Goal: Answer question/provide support

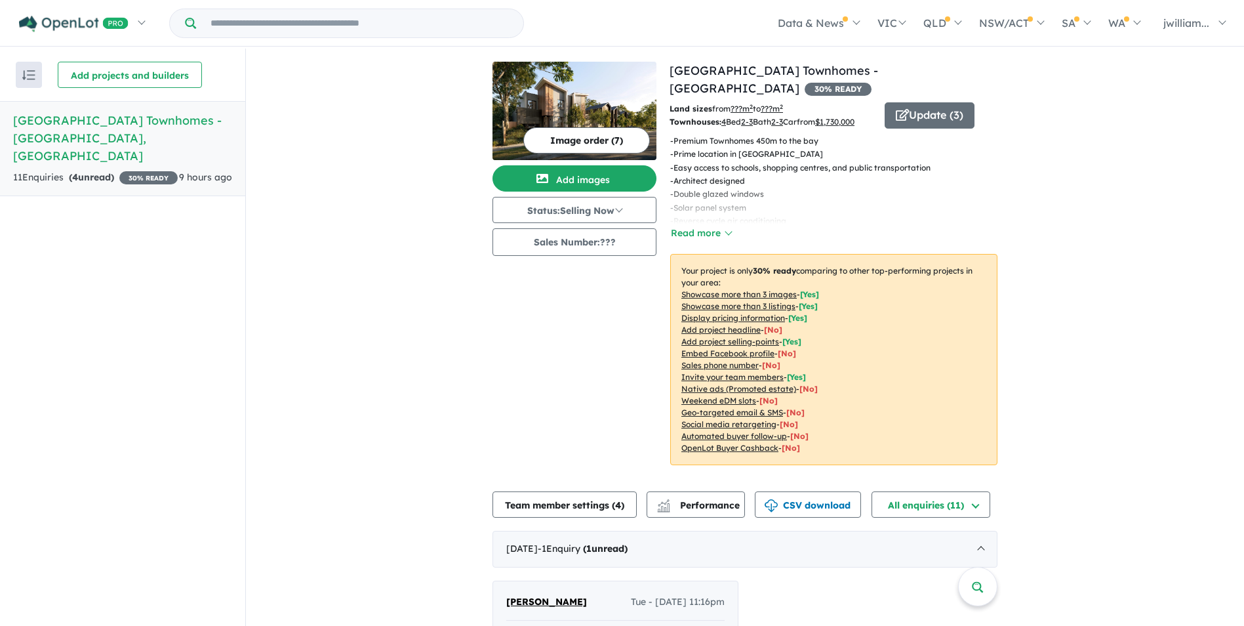
click at [197, 110] on link "Sixth Avenue Townhomes - Aspendale , VIC 11 Enquir ies ( 4 unread) 30 % READY 9…" at bounding box center [122, 148] width 245 height 95
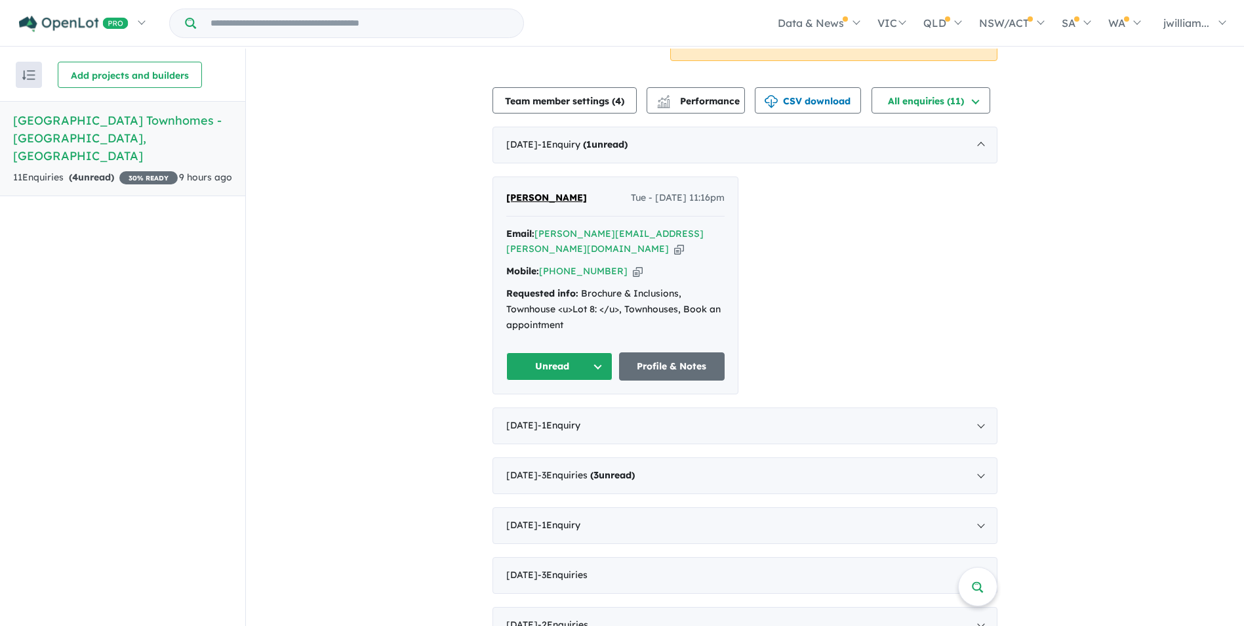
scroll to position [412, 0]
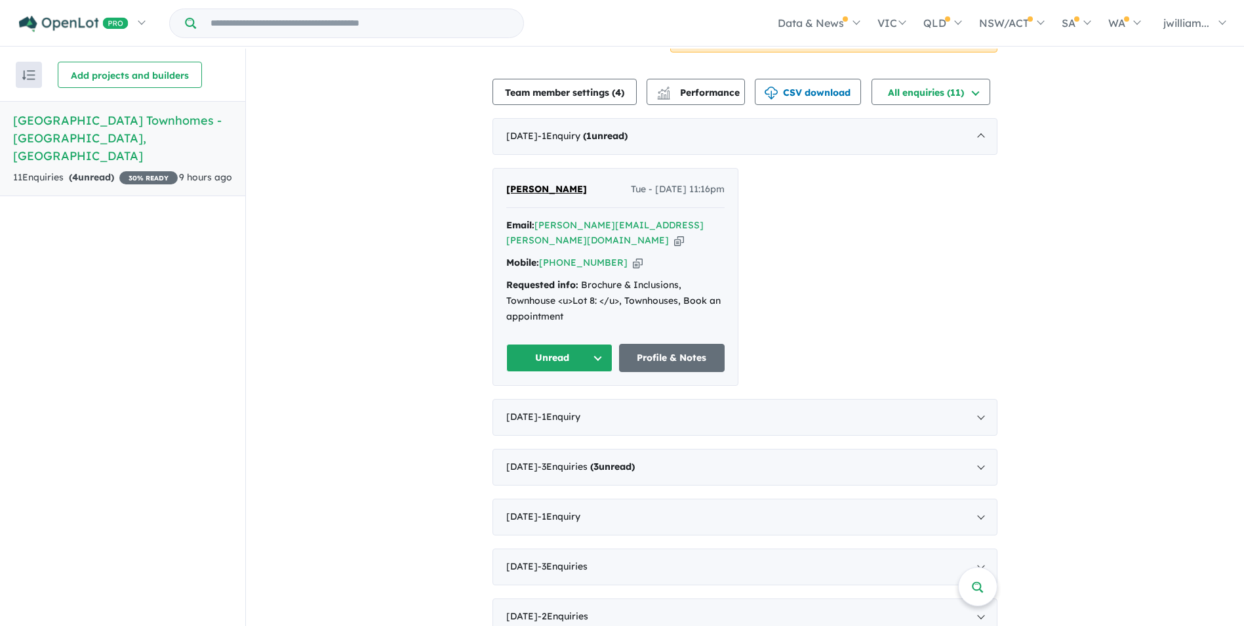
click at [633, 256] on icon "button" at bounding box center [638, 263] width 10 height 14
click at [591, 344] on button "Unread" at bounding box center [559, 358] width 106 height 28
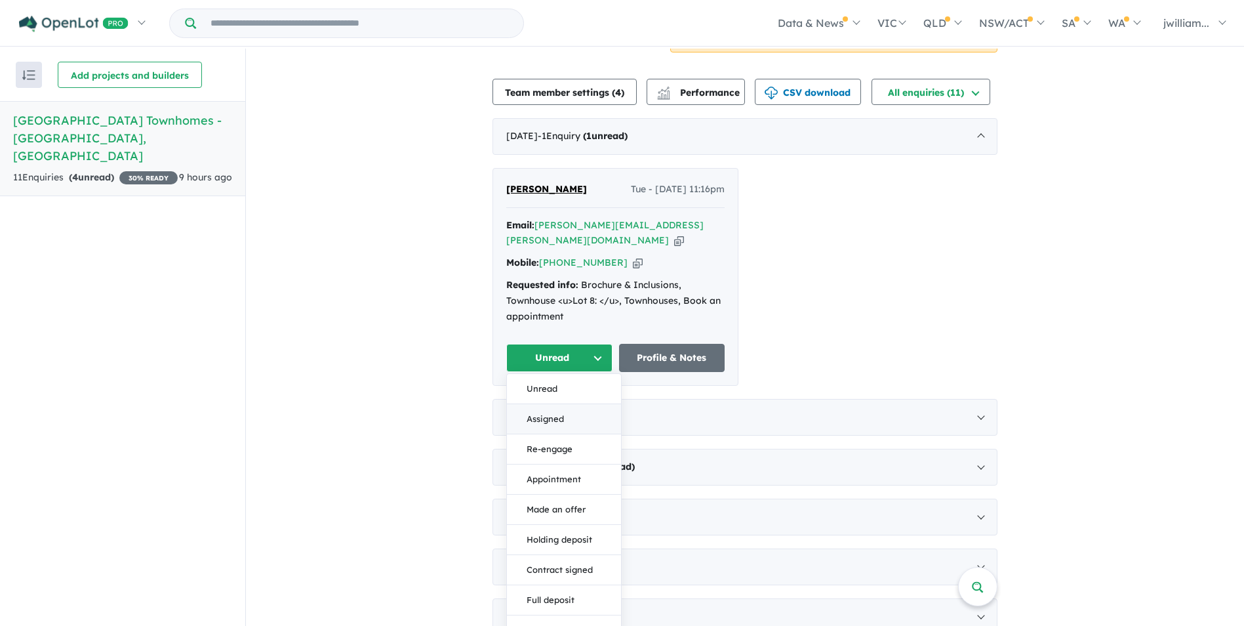
click at [568, 404] on button "Assigned" at bounding box center [564, 419] width 114 height 30
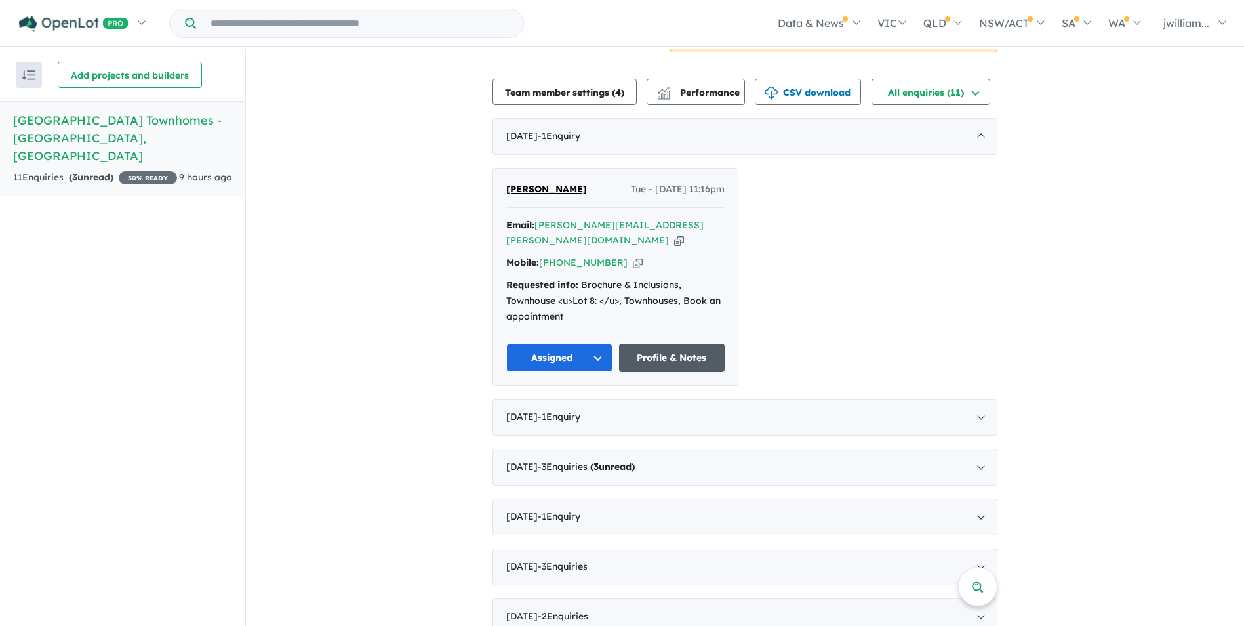
click at [662, 344] on link "Profile & Notes" at bounding box center [672, 358] width 106 height 28
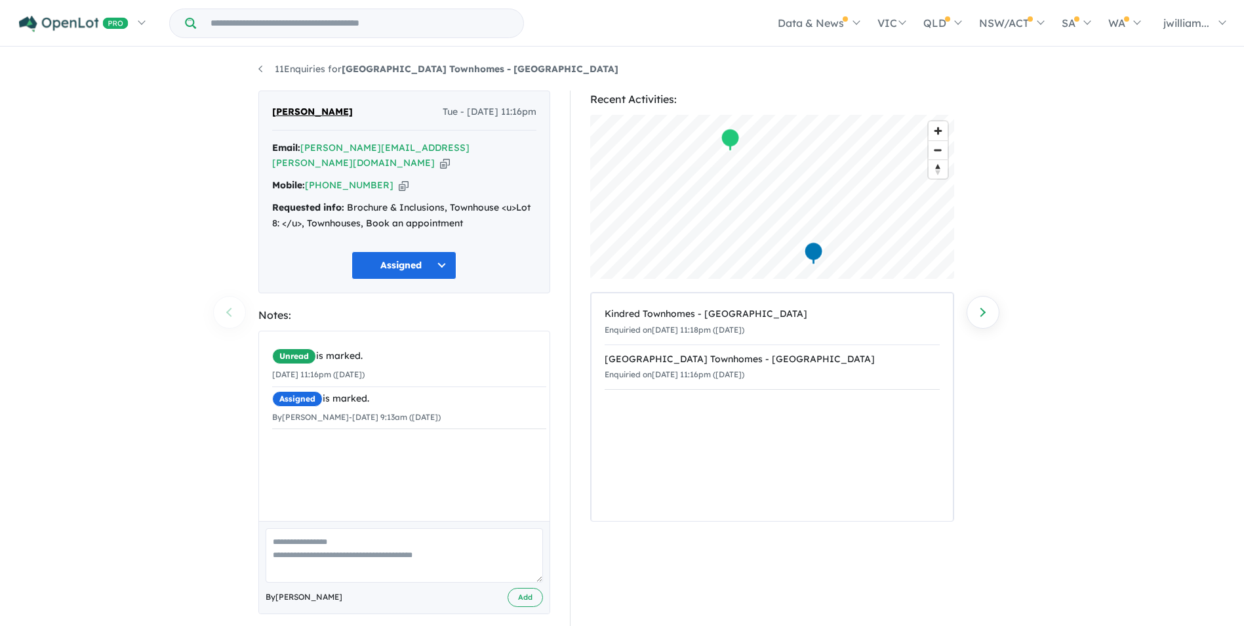
click at [303, 443] on div "Unread is marked. [DATE] 11:16pm ([DATE]) Assigned is marked. By [PERSON_NAME] …" at bounding box center [409, 430] width 300 height 199
click at [302, 423] on div "Unread is marked. [DATE] 11:16pm ([DATE]) Assigned is marked. By [PERSON_NAME] …" at bounding box center [409, 386] width 300 height 111
click at [302, 422] on div "Unread is marked. [DATE] 11:16pm ([DATE]) Assigned is marked. By [PERSON_NAME] …" at bounding box center [409, 386] width 300 height 111
drag, startPoint x: 302, startPoint y: 422, endPoint x: 313, endPoint y: 534, distance: 112.7
click at [313, 534] on textarea at bounding box center [404, 555] width 277 height 54
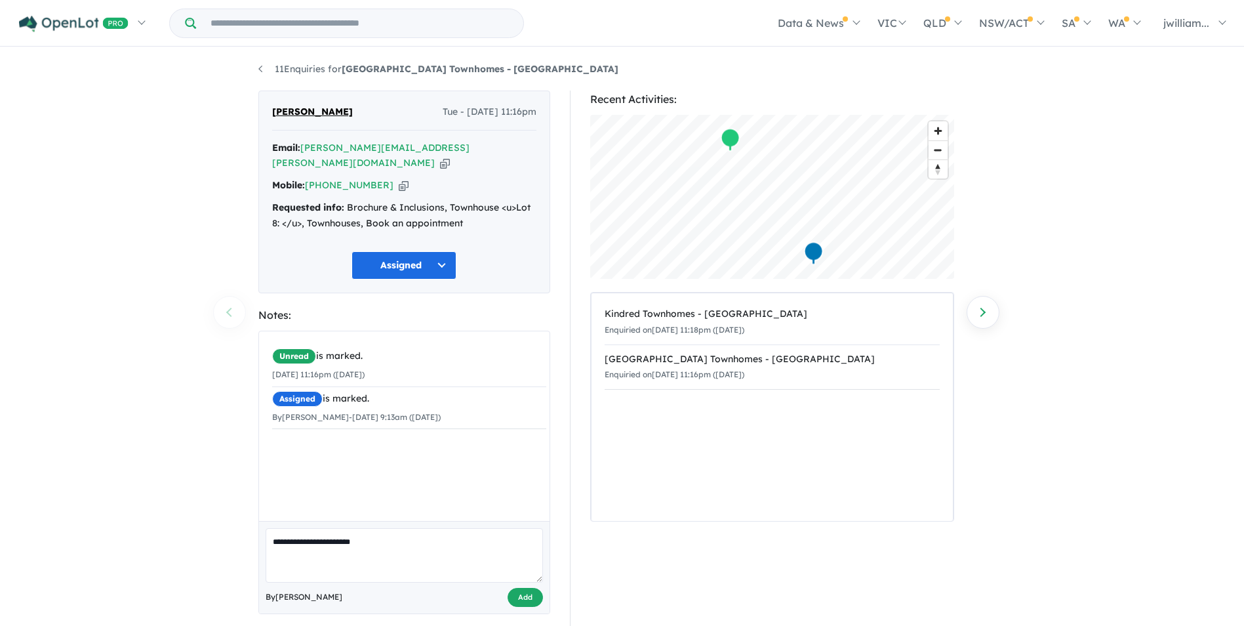
type textarea "**********"
click at [527, 587] on button "Add" at bounding box center [525, 596] width 35 height 19
